Goal: Information Seeking & Learning: Learn about a topic

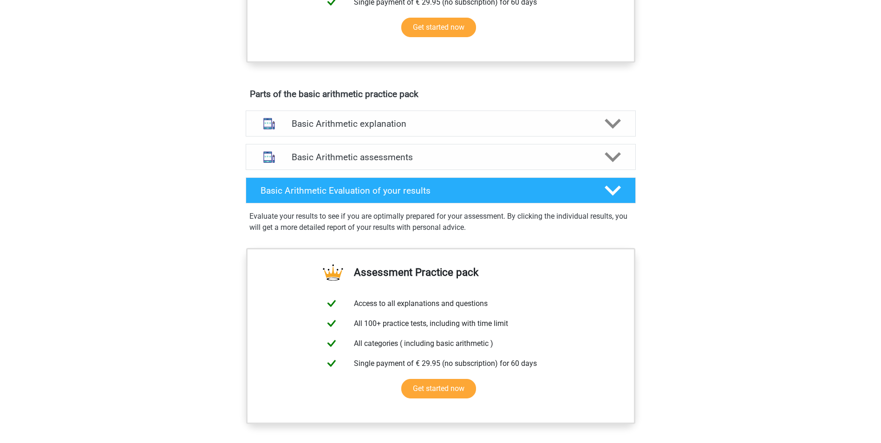
scroll to position [464, 0]
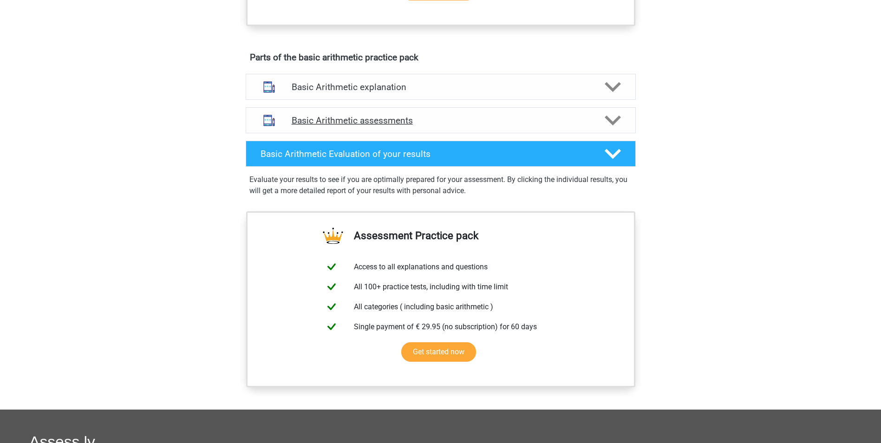
click at [605, 118] on icon at bounding box center [613, 120] width 16 height 16
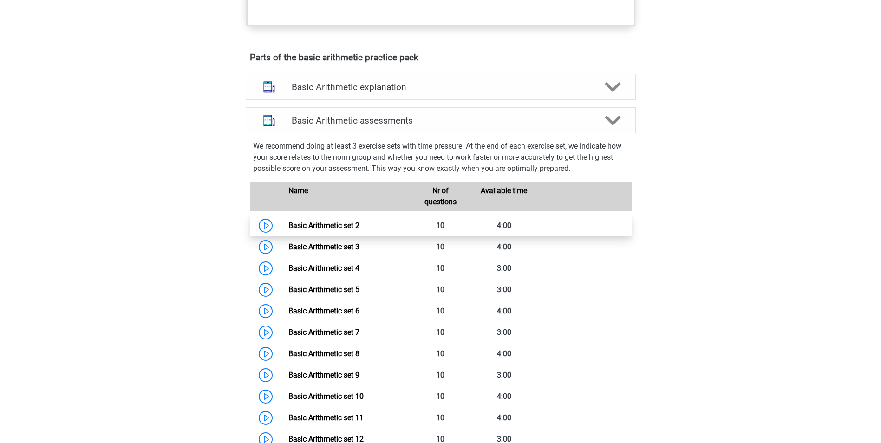
click at [312, 230] on link "Basic Arithmetic set 2" at bounding box center [323, 225] width 71 height 9
click at [362, 92] on h4 "Basic Arithmetic explanation" at bounding box center [441, 87] width 298 height 11
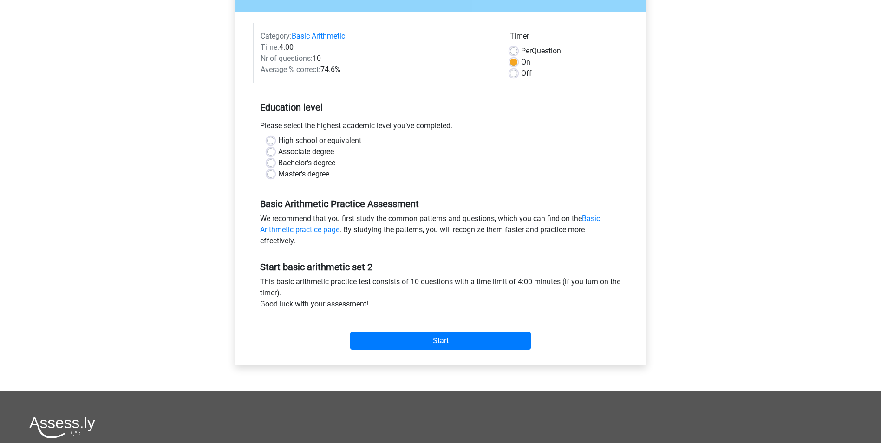
scroll to position [139, 0]
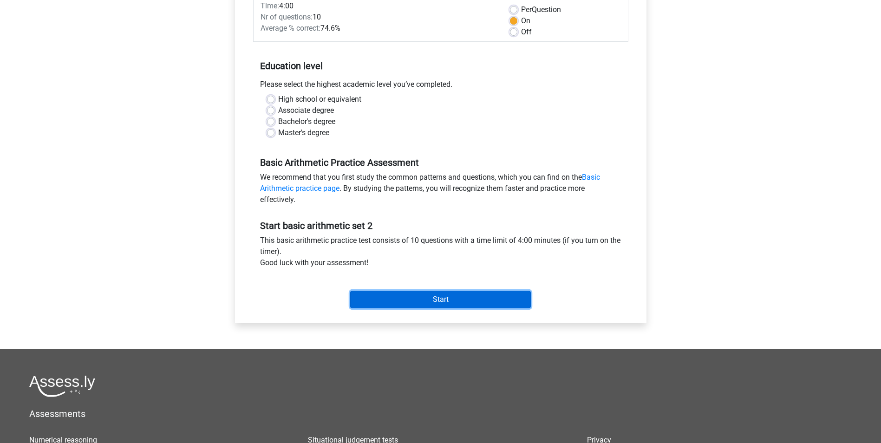
click at [417, 300] on input "Start" at bounding box center [440, 300] width 181 height 18
click at [278, 98] on label "High school or equivalent" at bounding box center [319, 99] width 83 height 11
click at [269, 98] on input "High school or equivalent" at bounding box center [270, 98] width 7 height 9
radio input "true"
click at [446, 300] on input "Start" at bounding box center [440, 300] width 181 height 18
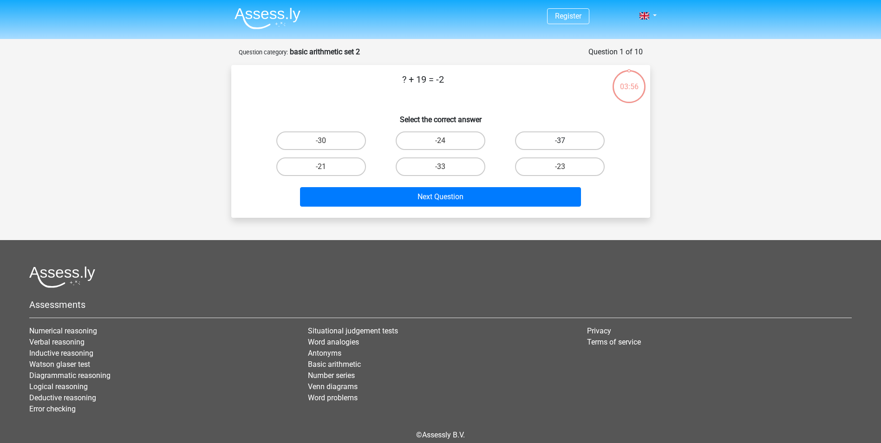
click at [590, 144] on label "-37" at bounding box center [560, 140] width 90 height 19
click at [566, 144] on input "-37" at bounding box center [563, 144] width 6 height 6
radio input "true"
click at [362, 91] on p "? + 19 = -2" at bounding box center [423, 86] width 354 height 28
click at [322, 170] on input "-21" at bounding box center [324, 170] width 6 height 6
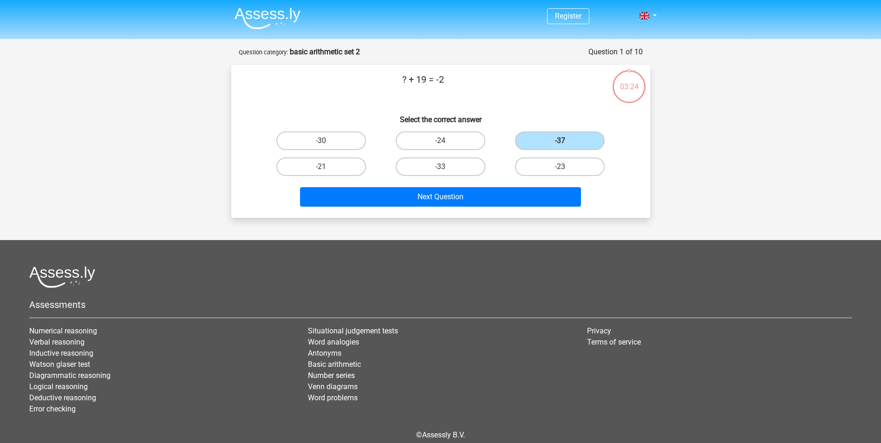
radio input "true"
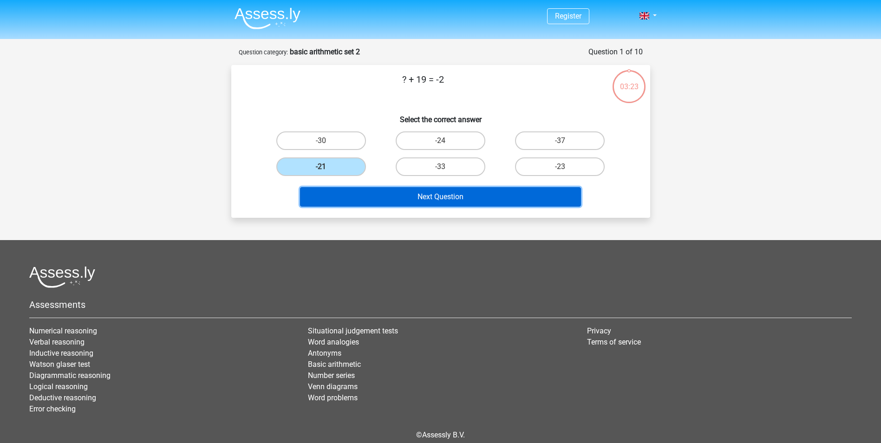
click at [400, 202] on button "Next Question" at bounding box center [440, 197] width 281 height 20
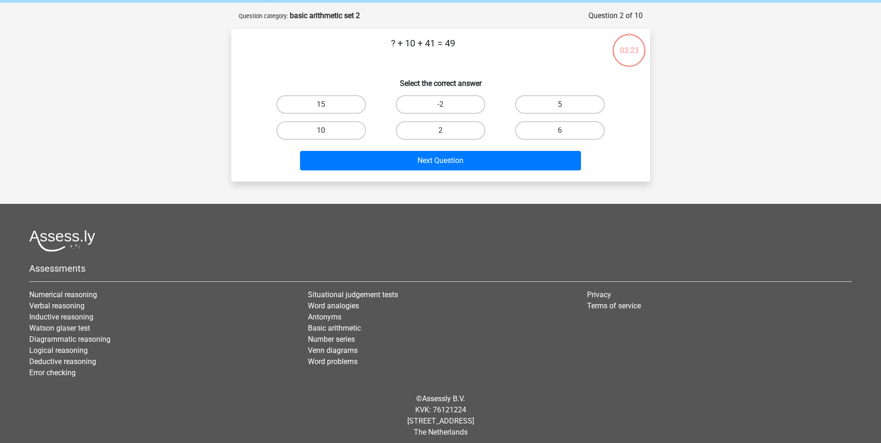
scroll to position [42, 0]
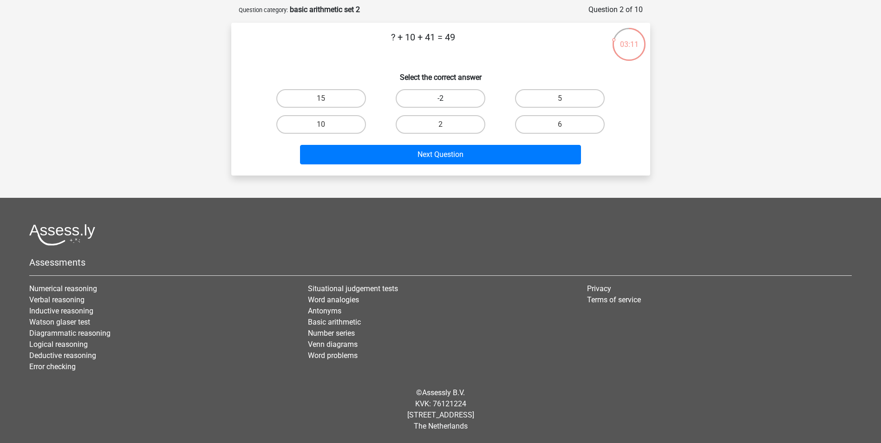
click at [415, 102] on label "-2" at bounding box center [441, 98] width 90 height 19
click at [440, 102] on input "-2" at bounding box center [443, 101] width 6 height 6
radio input "true"
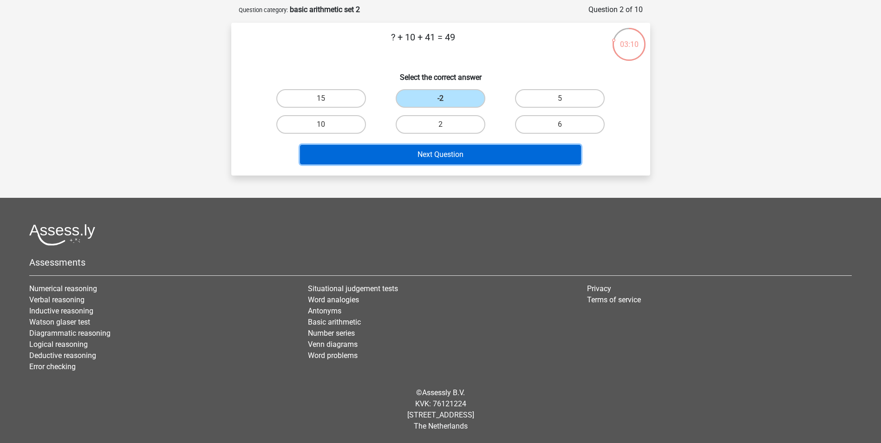
click at [423, 147] on button "Next Question" at bounding box center [440, 155] width 281 height 20
